Goal: Find specific page/section: Find specific page/section

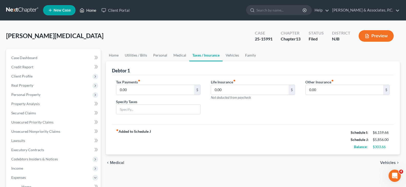
click at [92, 11] on link "Home" at bounding box center [88, 10] width 22 height 9
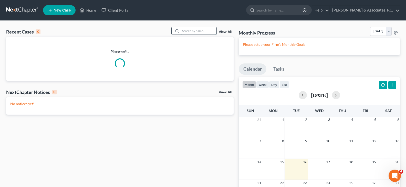
click at [193, 32] on input "search" at bounding box center [198, 30] width 36 height 7
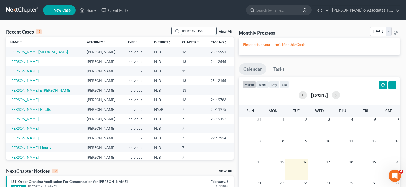
type input "[PERSON_NAME]"
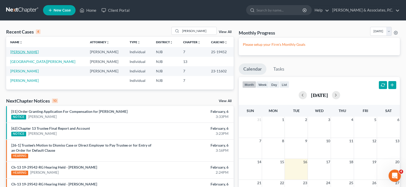
click at [23, 53] on link "[PERSON_NAME]" at bounding box center [24, 52] width 28 height 4
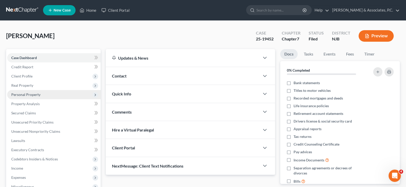
click at [25, 94] on span "Personal Property" at bounding box center [25, 94] width 29 height 4
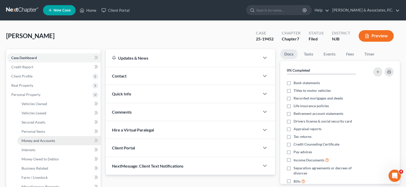
click at [35, 139] on span "Money and Accounts" at bounding box center [38, 140] width 34 height 4
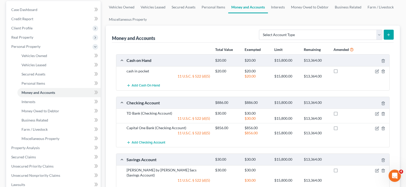
scroll to position [24, 0]
